Goal: Find specific page/section: Find specific page/section

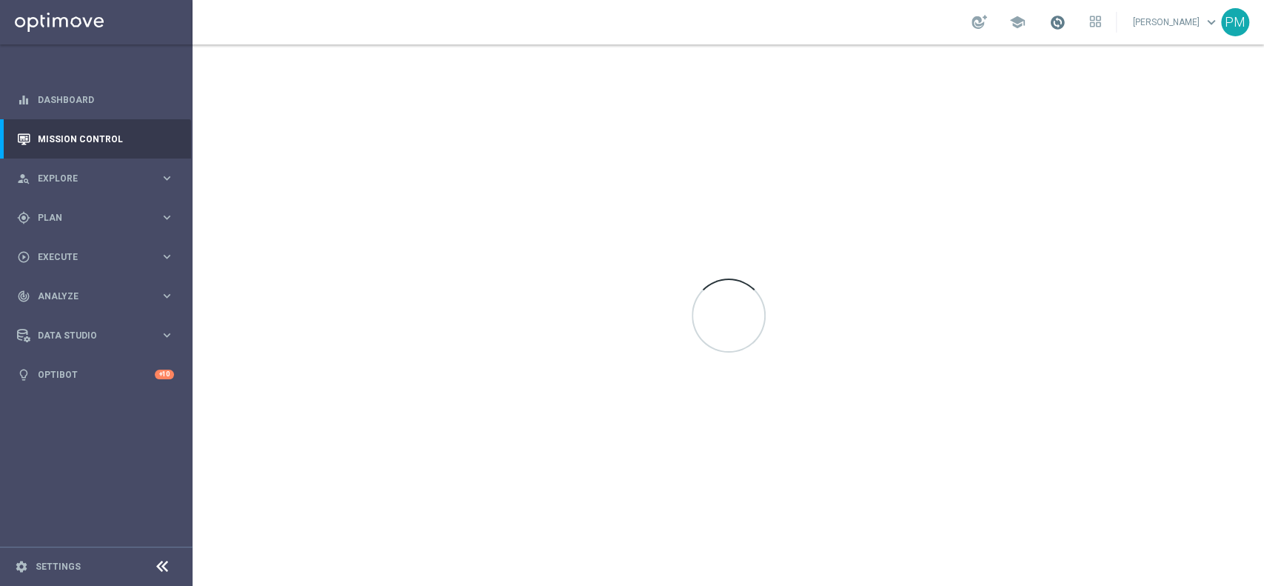
click at [1049, 27] on span at bounding box center [1057, 22] width 16 height 16
click at [1049, 29] on span at bounding box center [1057, 22] width 16 height 16
click at [845, 27] on div "school Last available data: [DATE] Batch process is scheduled to occur within t…" at bounding box center [728, 22] width 1071 height 44
